Goal: Information Seeking & Learning: Learn about a topic

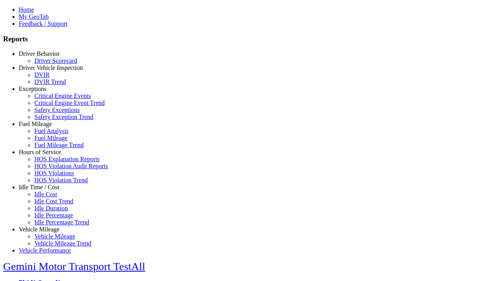
click at [45, 92] on link "Exceptions" at bounding box center [33, 89] width 28 height 7
click at [51, 99] on link "Critical Engine Events" at bounding box center [62, 96] width 57 height 7
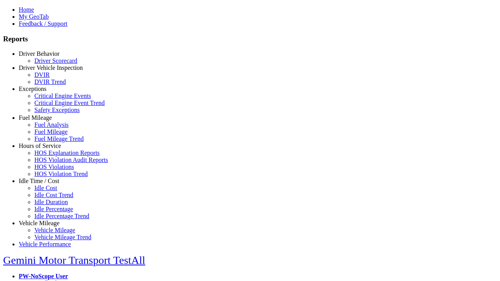
scroll to position [2, 0]
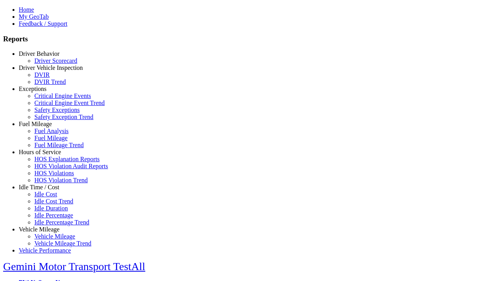
select select
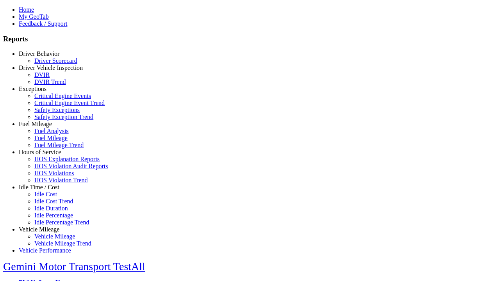
select select
select select "**"
